Goal: Check status: Check status

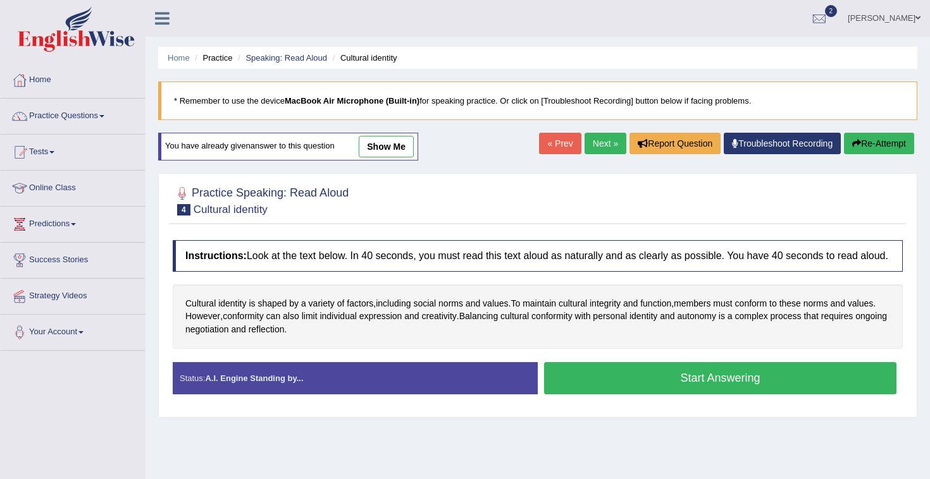
click at [828, 15] on div at bounding box center [818, 18] width 19 height 19
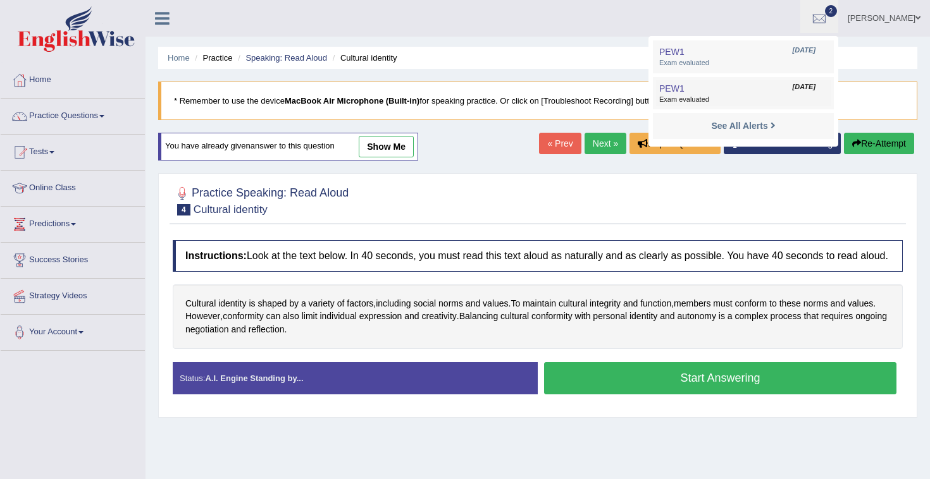
click at [753, 93] on link "PEW1 Aug 19, 2025 Exam evaluated" at bounding box center [743, 93] width 175 height 27
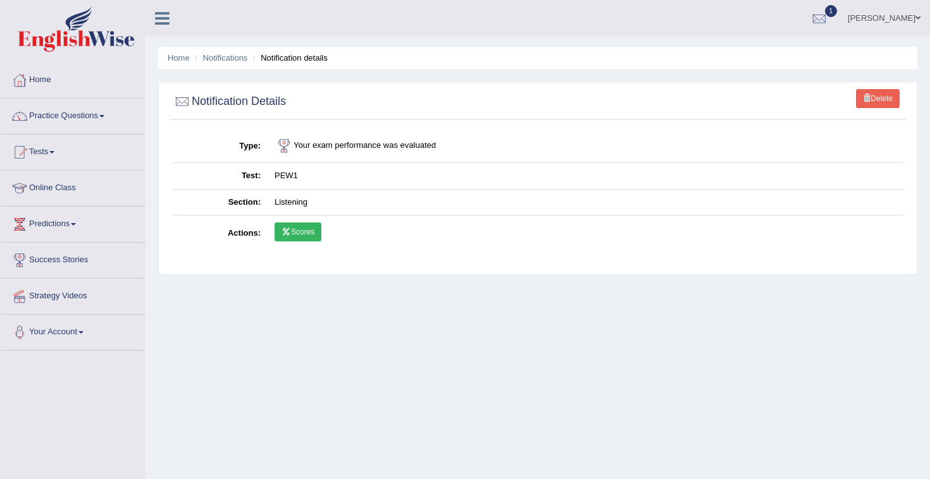
click at [317, 232] on link "Scores" at bounding box center [297, 232] width 47 height 19
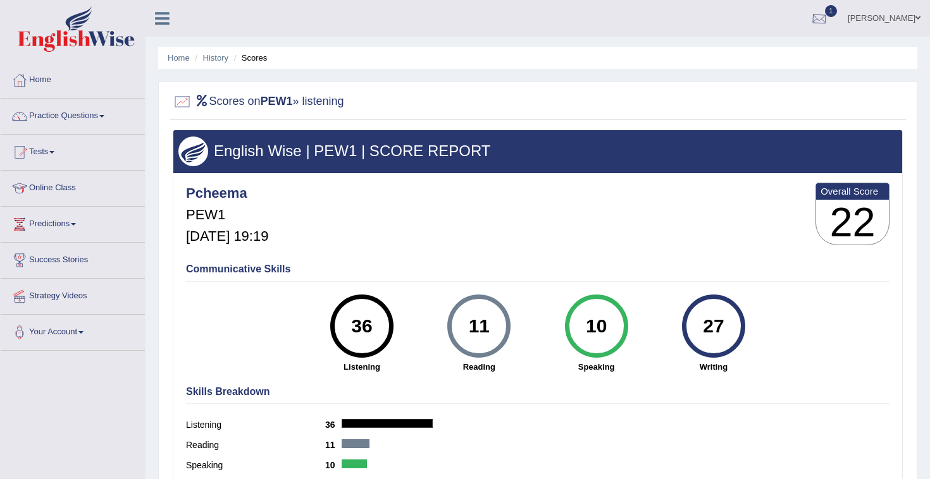
click at [828, 15] on div at bounding box center [818, 18] width 19 height 19
click at [756, 61] on span "Exam evaluated" at bounding box center [743, 63] width 168 height 10
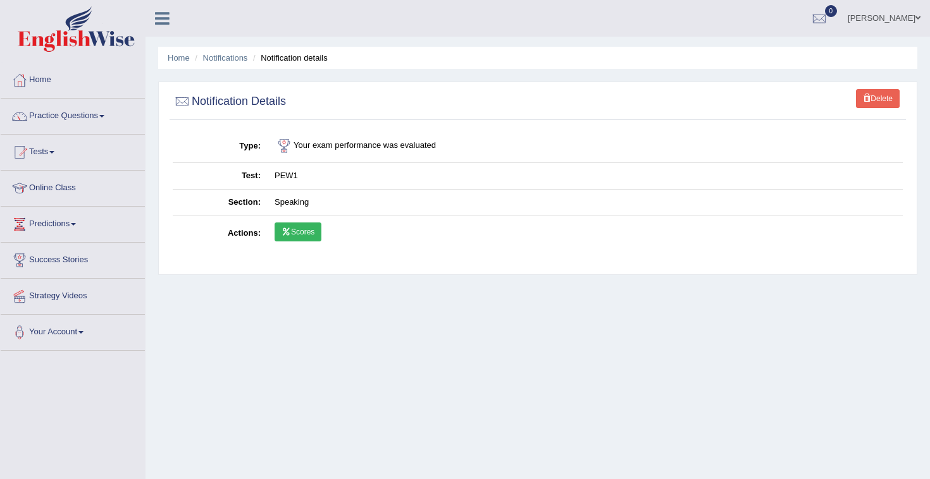
click at [285, 231] on icon at bounding box center [285, 232] width 9 height 8
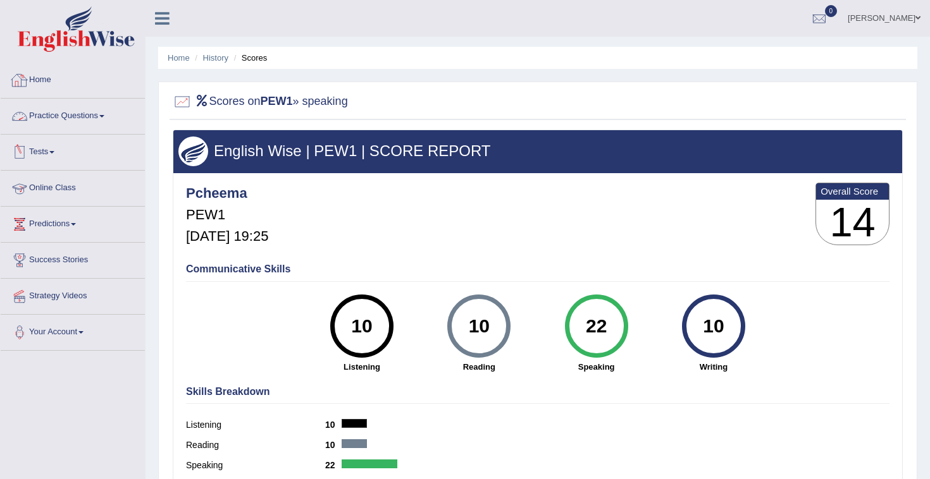
click at [46, 80] on link "Home" at bounding box center [73, 79] width 144 height 32
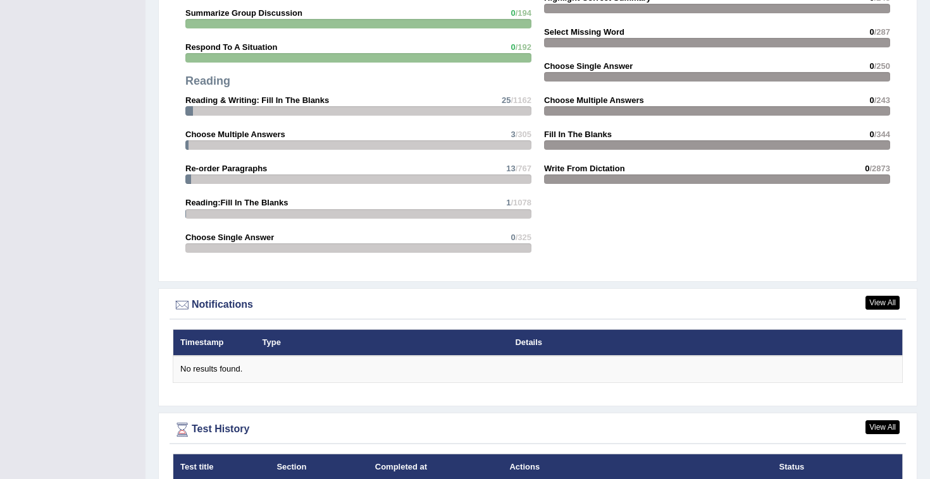
scroll to position [1471, 0]
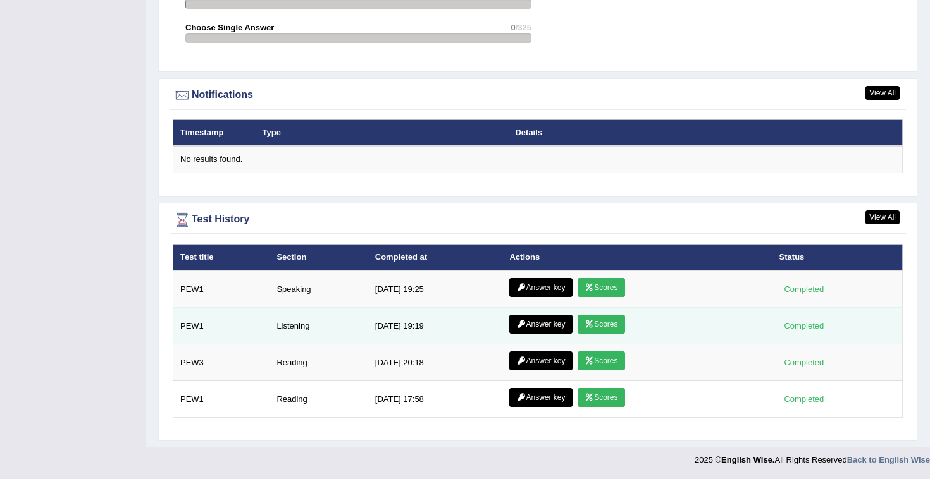
click at [522, 328] on link "Answer key" at bounding box center [540, 324] width 63 height 19
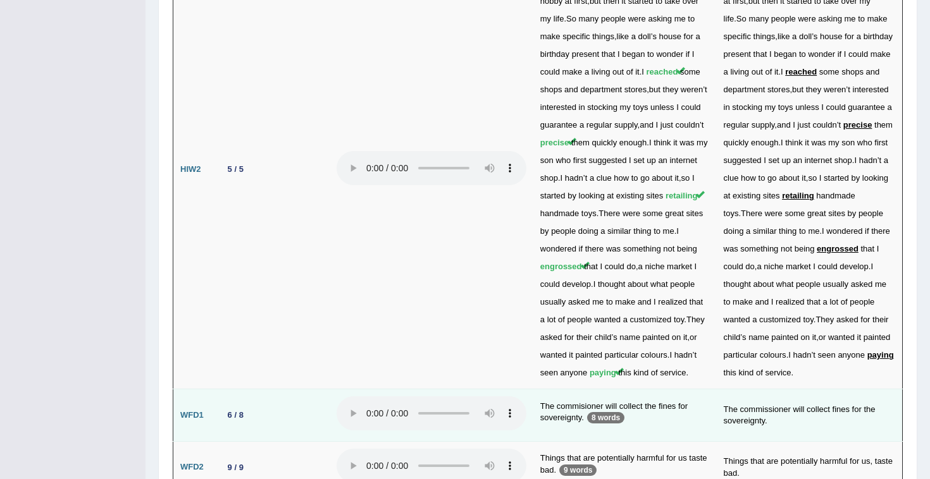
scroll to position [3050, 0]
